Goal: Transaction & Acquisition: Purchase product/service

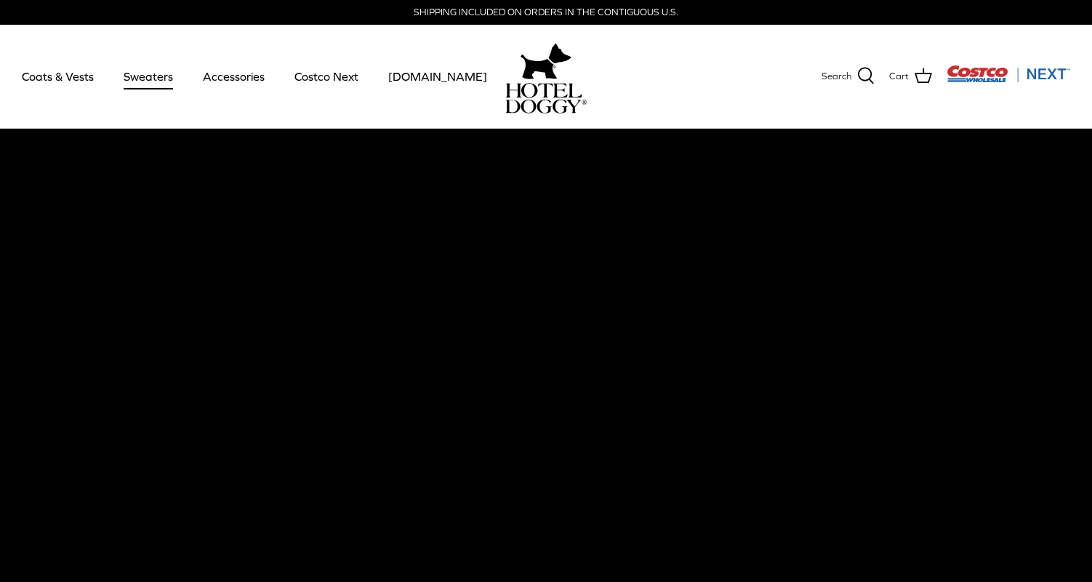
click at [140, 73] on link "Sweaters" at bounding box center [149, 76] width 76 height 49
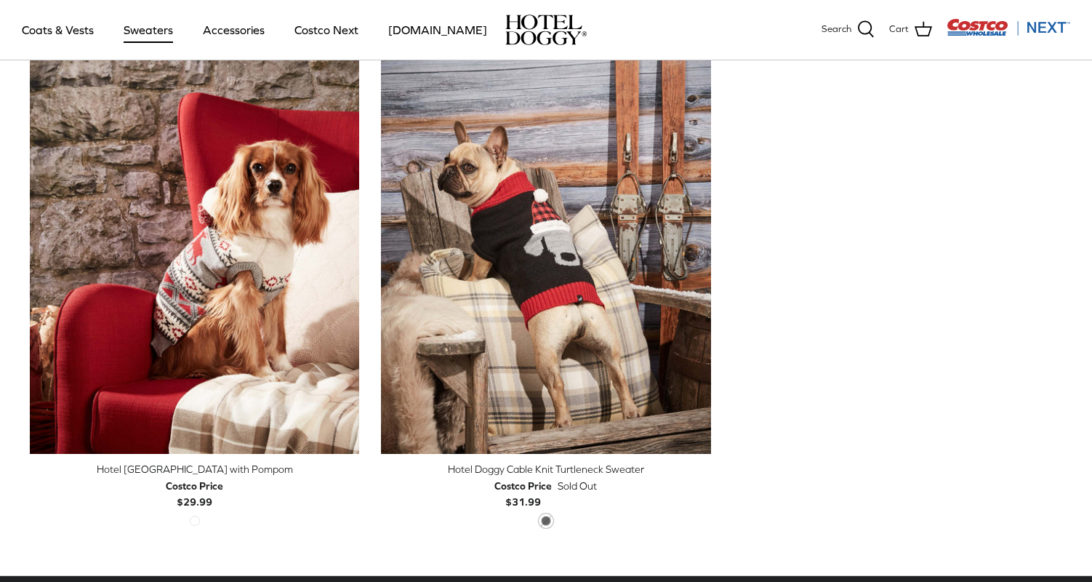
scroll to position [384, 0]
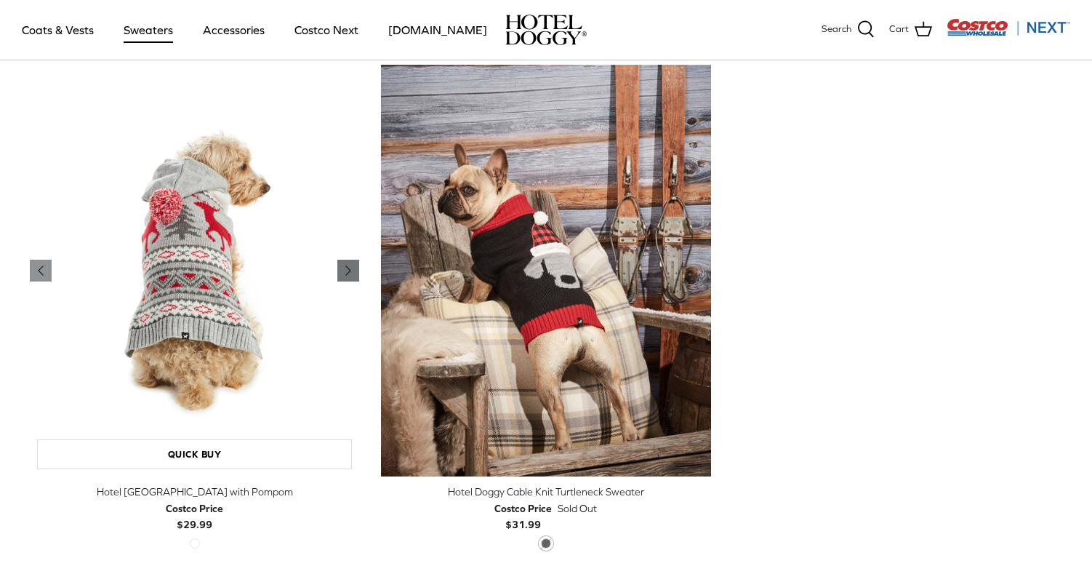
click at [347, 276] on icon "Right" at bounding box center [348, 270] width 17 height 17
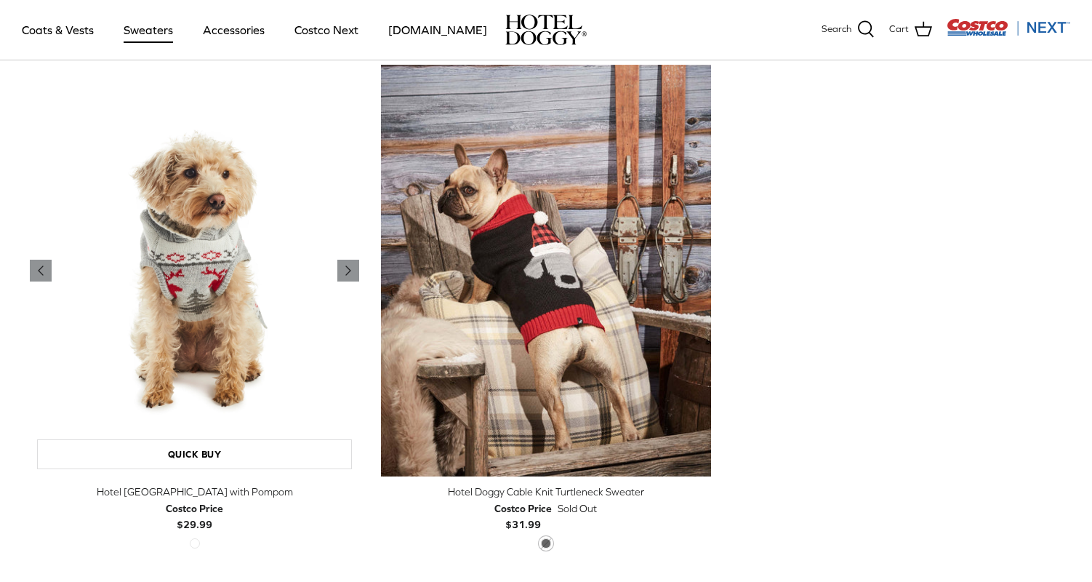
scroll to position [297, 0]
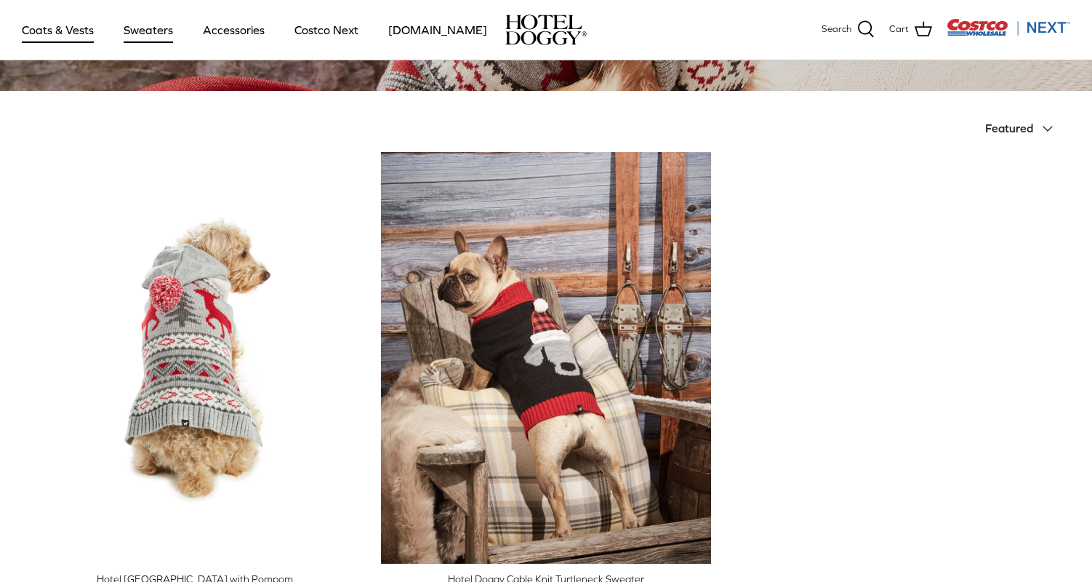
click at [63, 34] on link "Coats & Vests" at bounding box center [58, 29] width 98 height 49
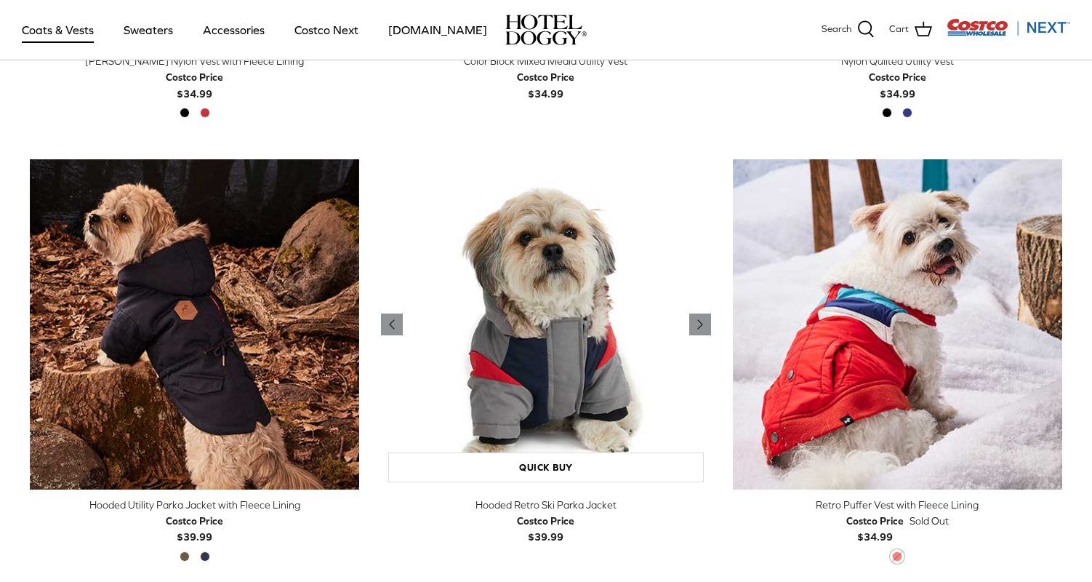
scroll to position [734, 0]
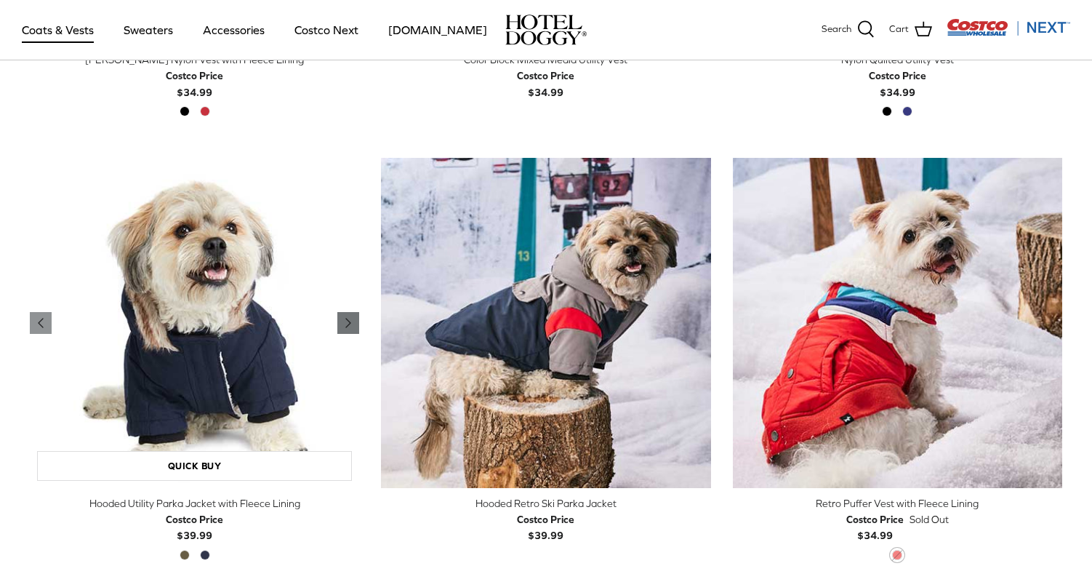
click at [347, 320] on polyline "Previous" at bounding box center [348, 322] width 4 height 9
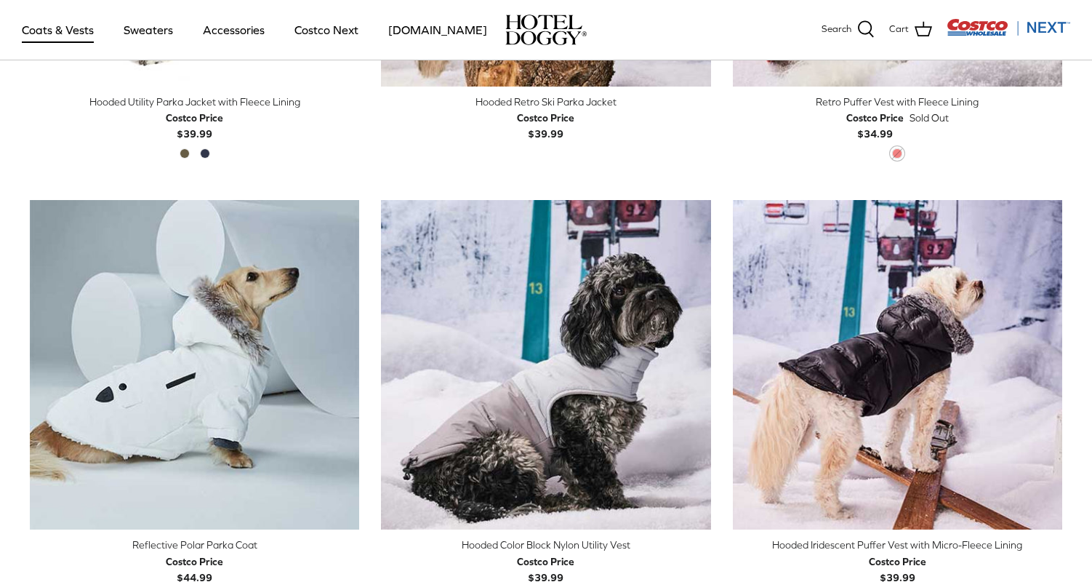
scroll to position [1144, 0]
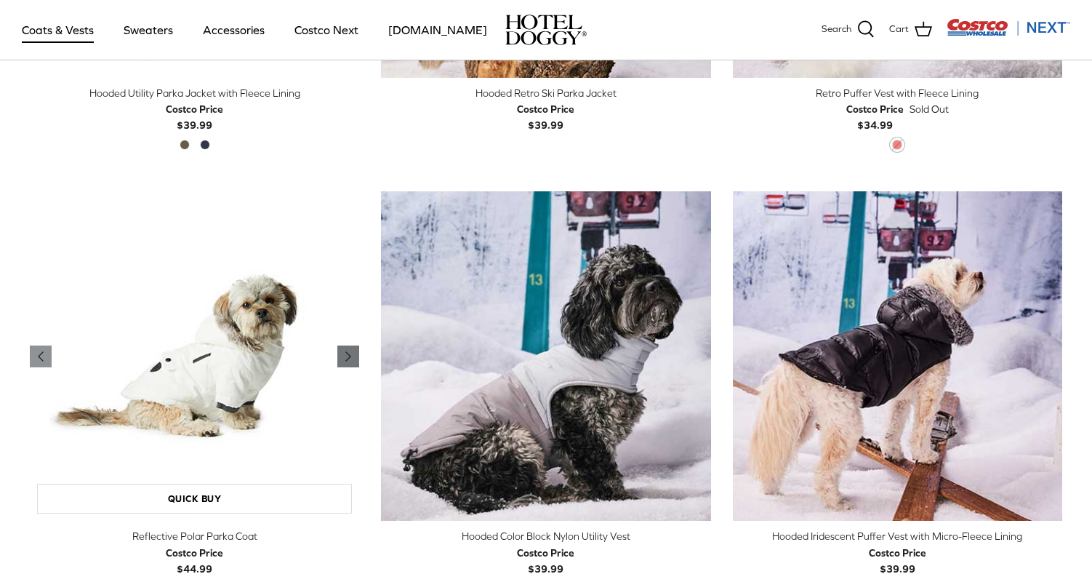
click at [348, 348] on icon "Right" at bounding box center [348, 356] width 17 height 17
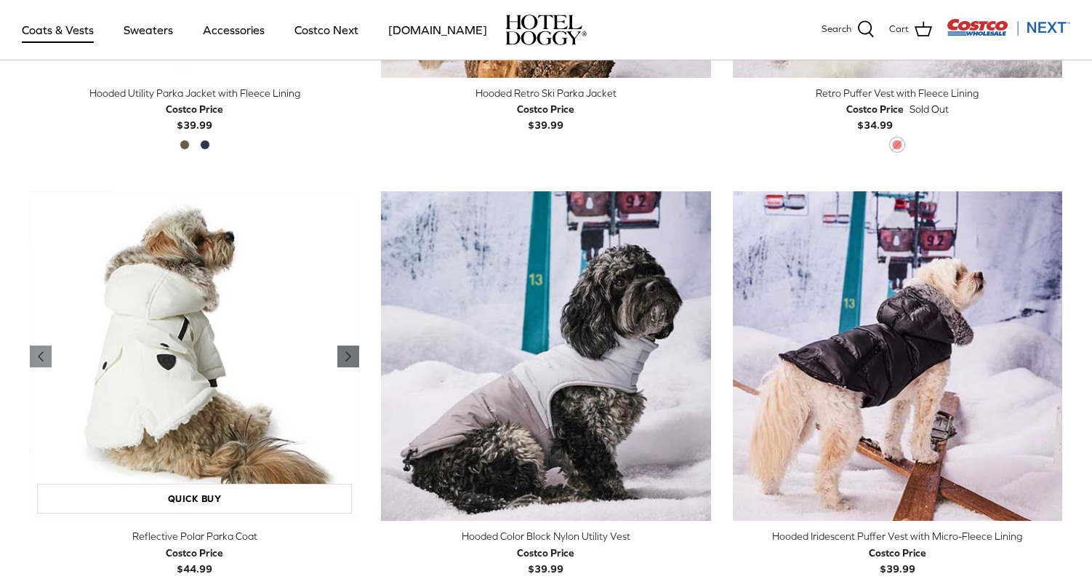
click at [348, 348] on icon "Right" at bounding box center [348, 356] width 17 height 17
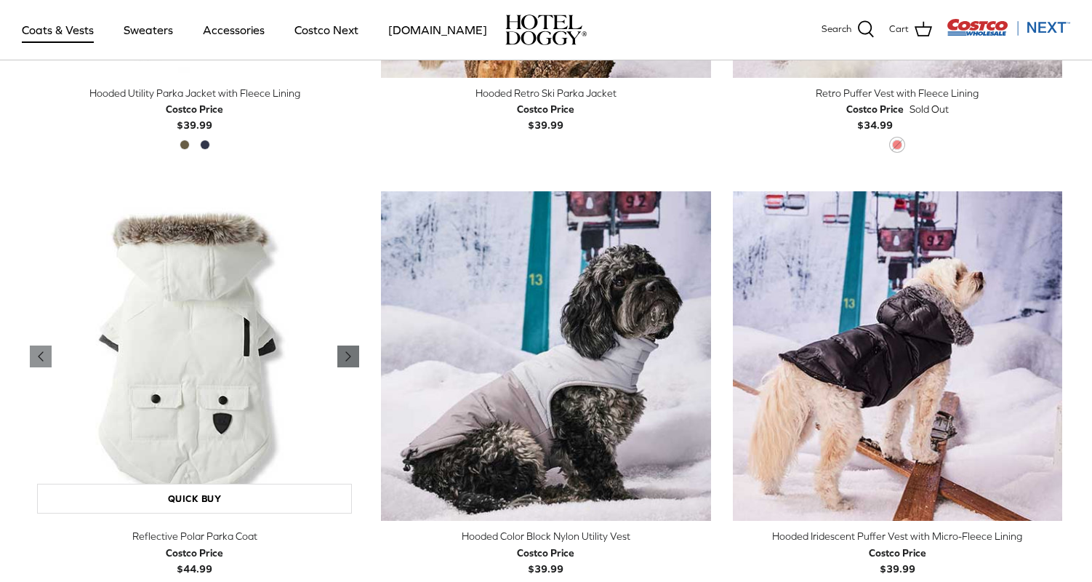
click at [348, 348] on icon "Right" at bounding box center [348, 356] width 17 height 17
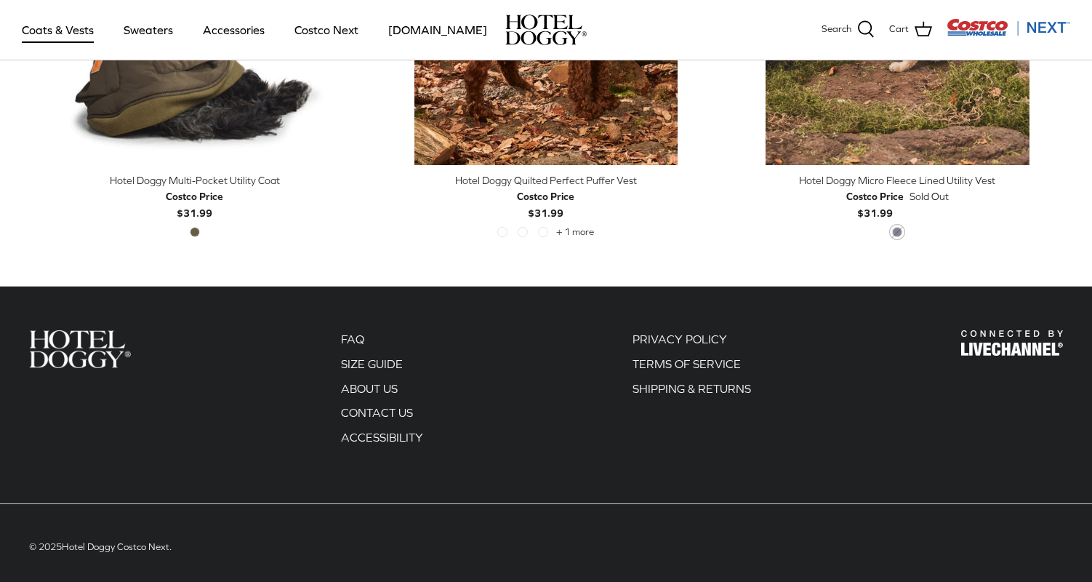
scroll to position [3271, 0]
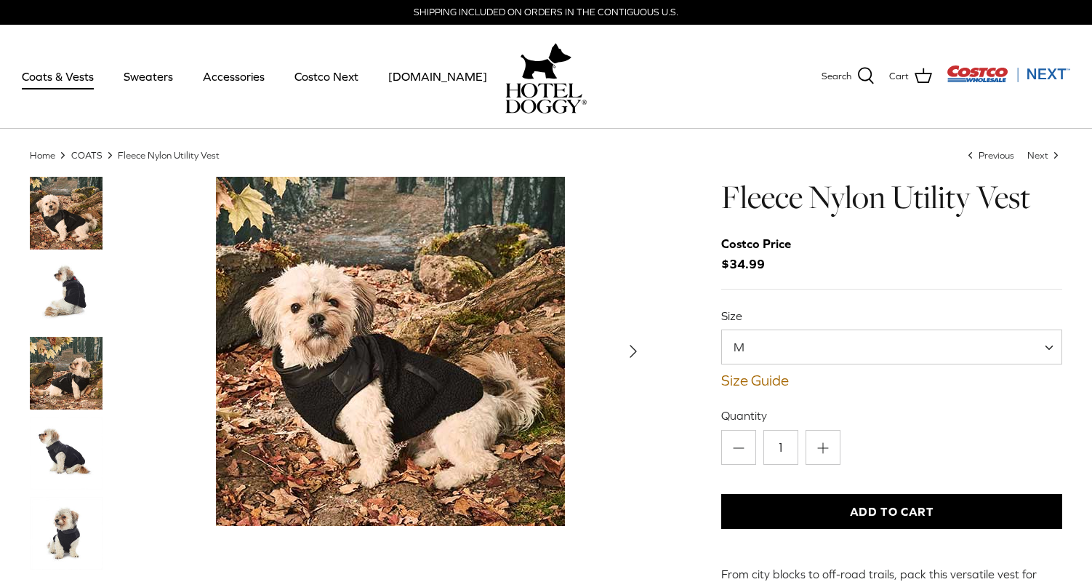
click at [631, 345] on icon "Right" at bounding box center [633, 351] width 23 height 23
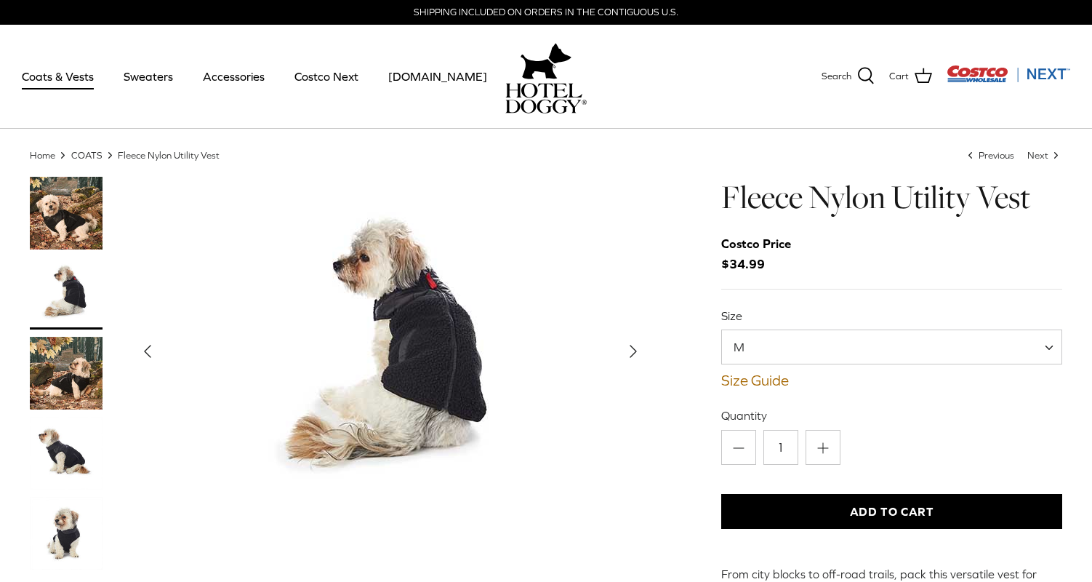
click at [631, 345] on icon "Right" at bounding box center [633, 351] width 23 height 23
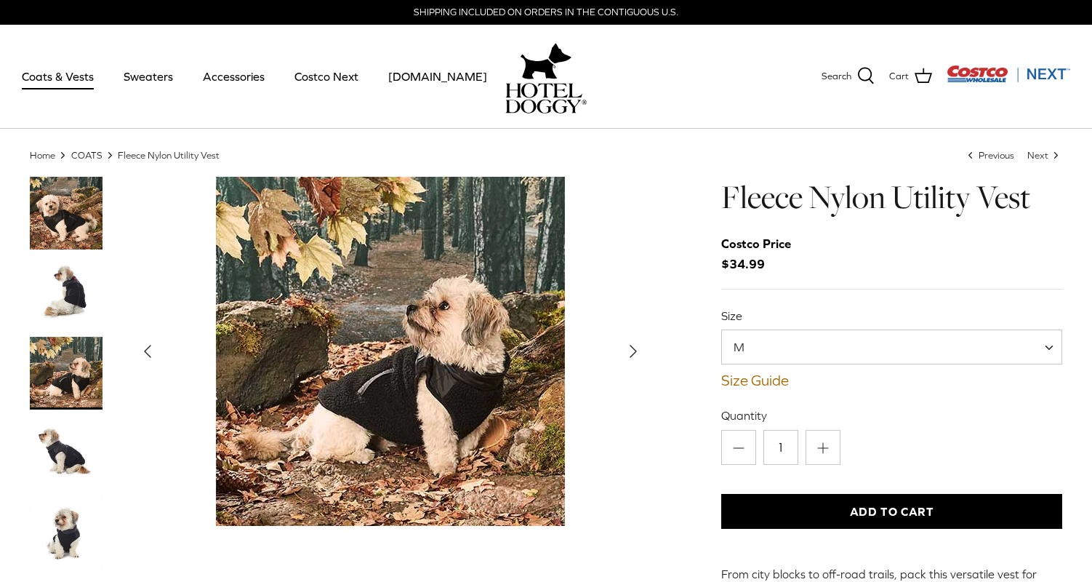
click at [631, 345] on icon "Right" at bounding box center [633, 351] width 23 height 23
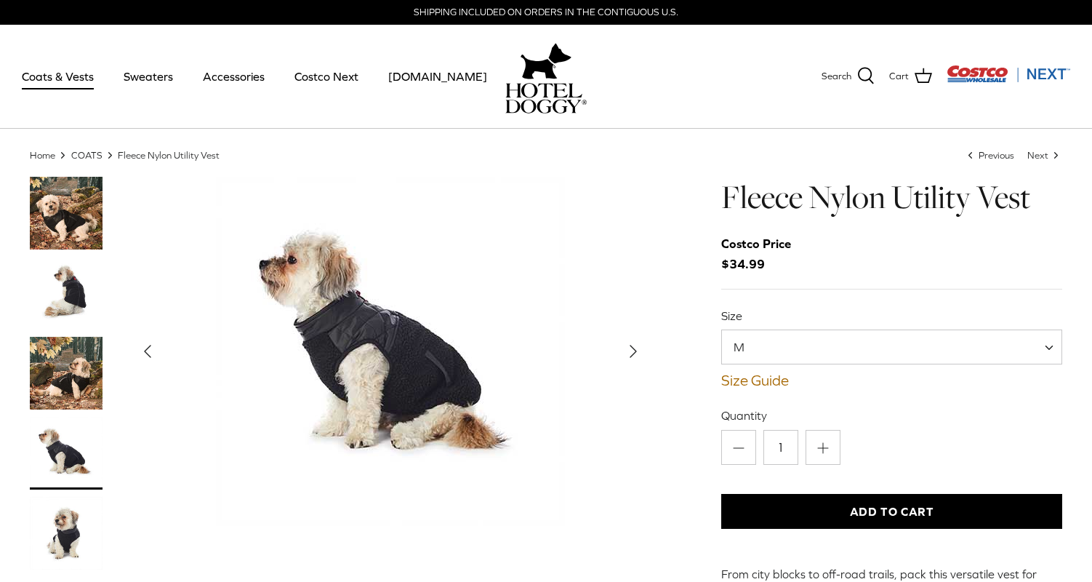
click at [631, 345] on icon "Right" at bounding box center [633, 351] width 23 height 23
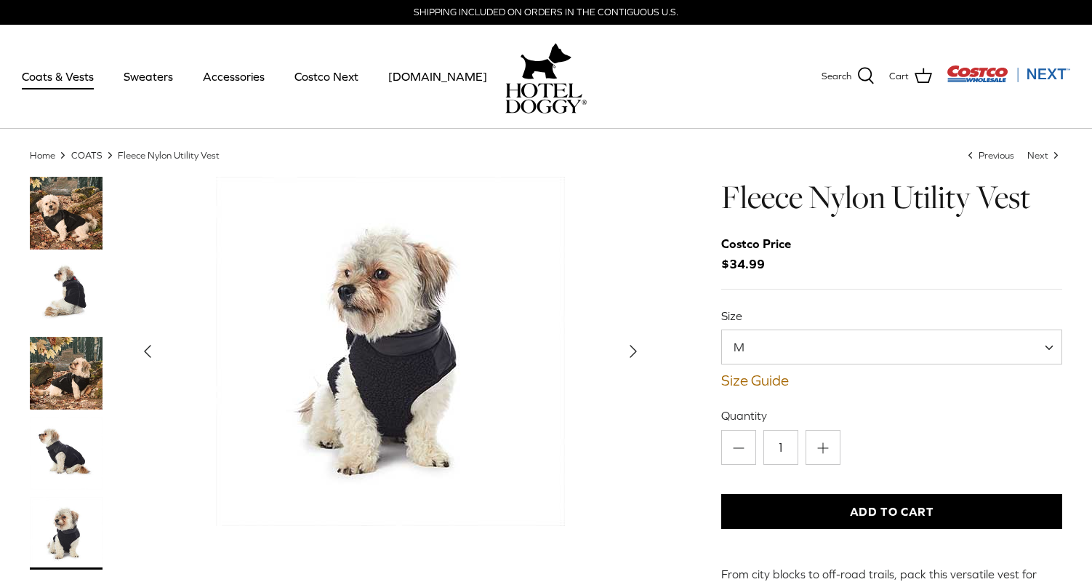
click at [631, 345] on icon "Right" at bounding box center [633, 351] width 23 height 23
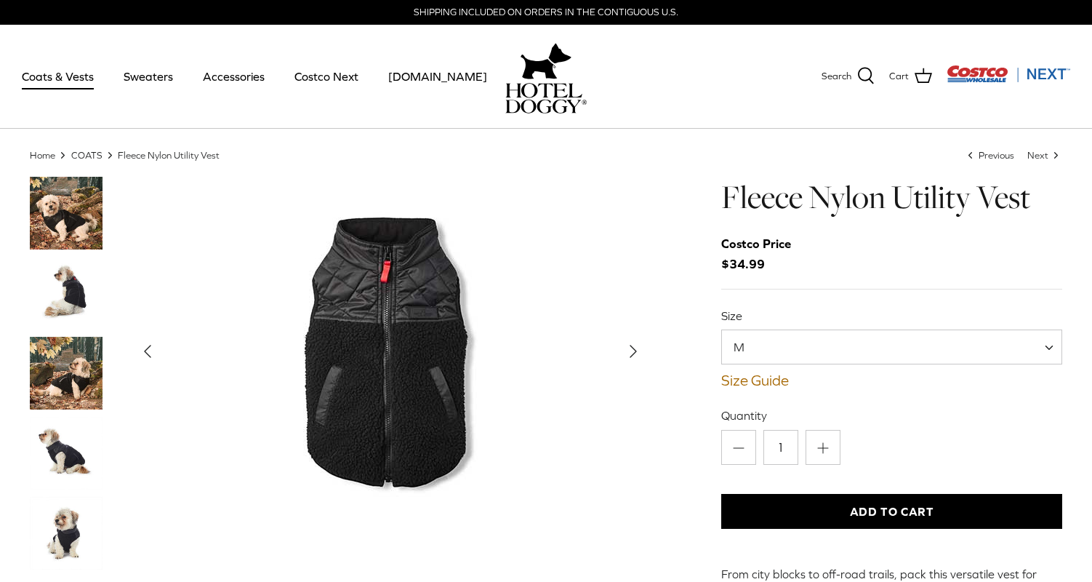
click at [631, 345] on icon "Right" at bounding box center [633, 351] width 23 height 23
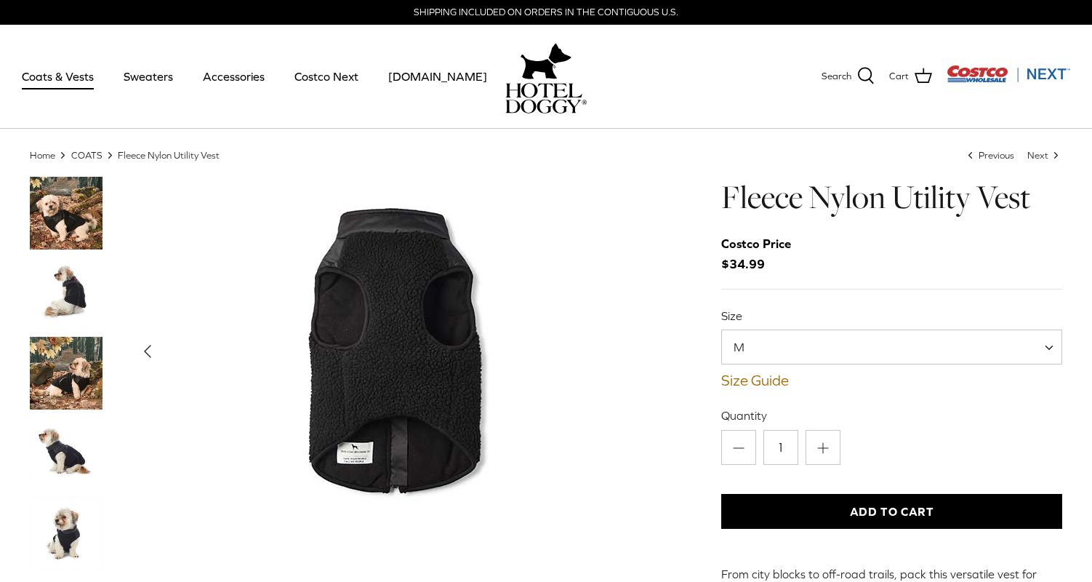
click at [796, 344] on span "M" at bounding box center [891, 346] width 341 height 35
click at [842, 503] on button "Add to Cart" at bounding box center [891, 511] width 341 height 35
click at [756, 378] on link "Size Guide" at bounding box center [891, 380] width 341 height 17
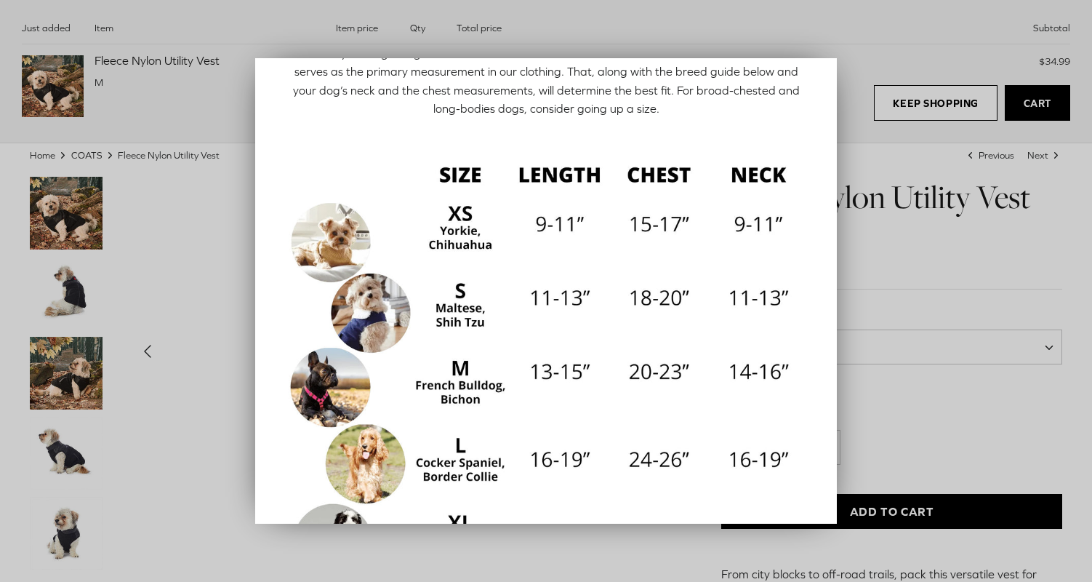
scroll to position [91, 0]
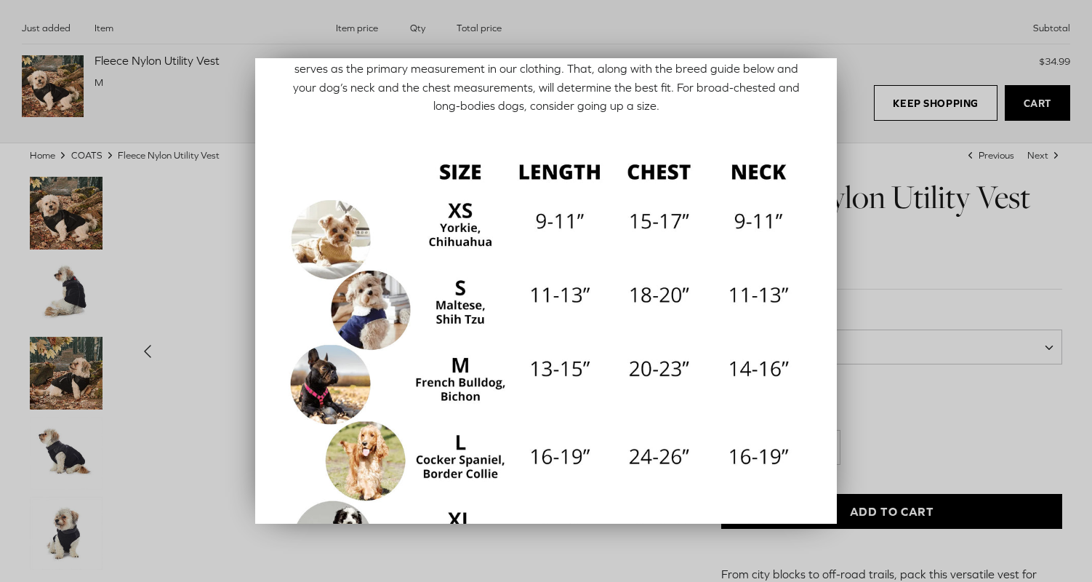
click at [932, 313] on div at bounding box center [546, 291] width 1092 height 582
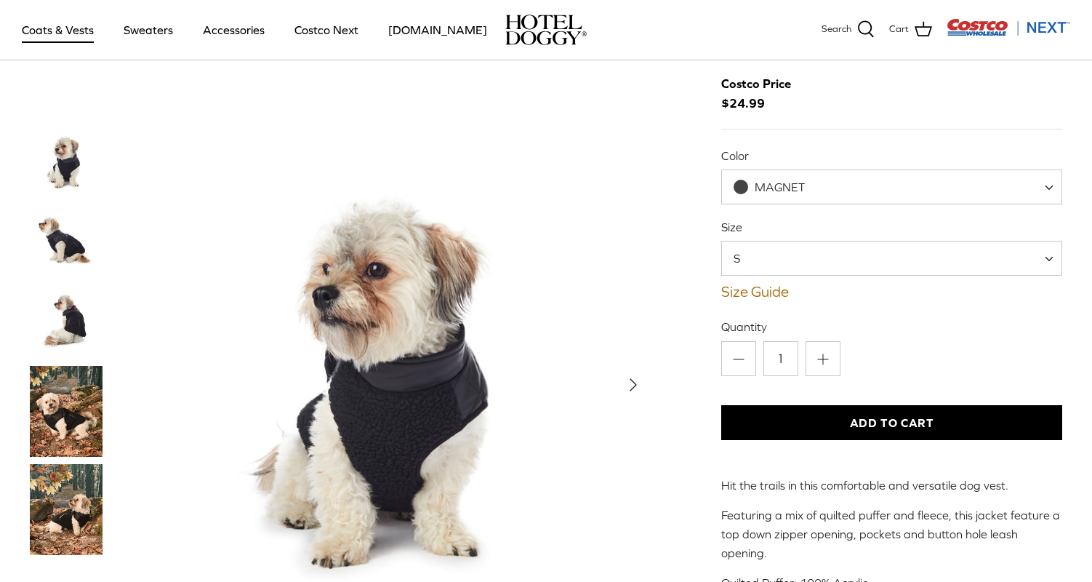
scroll to position [103, 0]
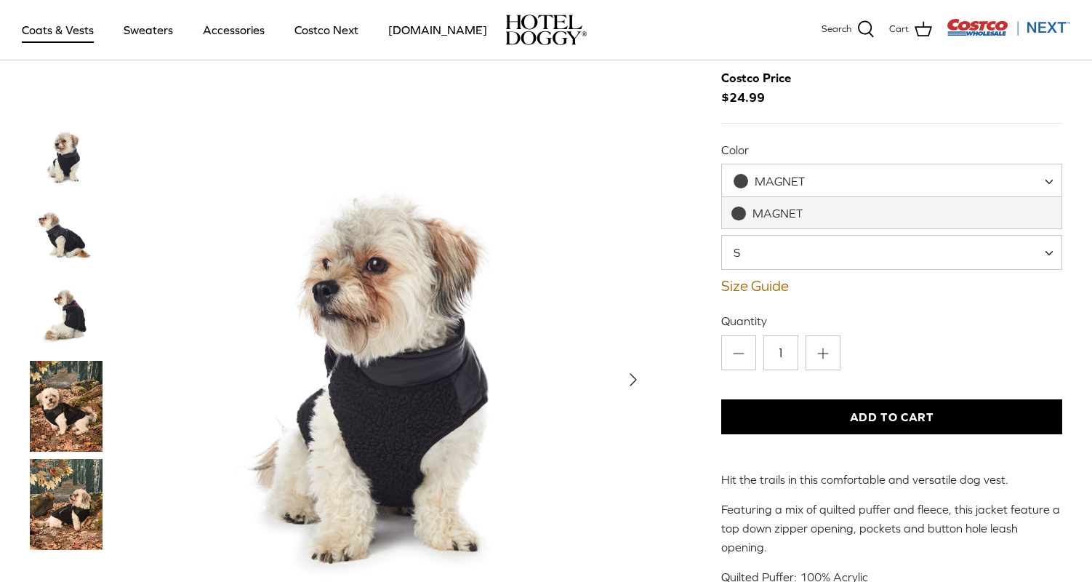
click at [777, 194] on span "MAGNET" at bounding box center [891, 181] width 341 height 35
